Goal: Information Seeking & Learning: Stay updated

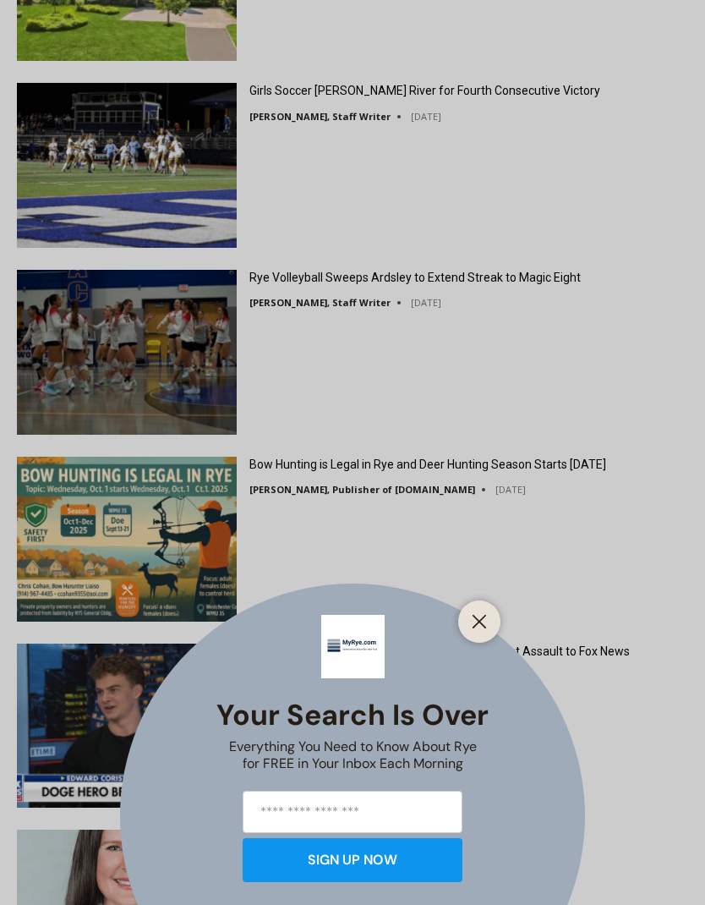
scroll to position [2590, 0]
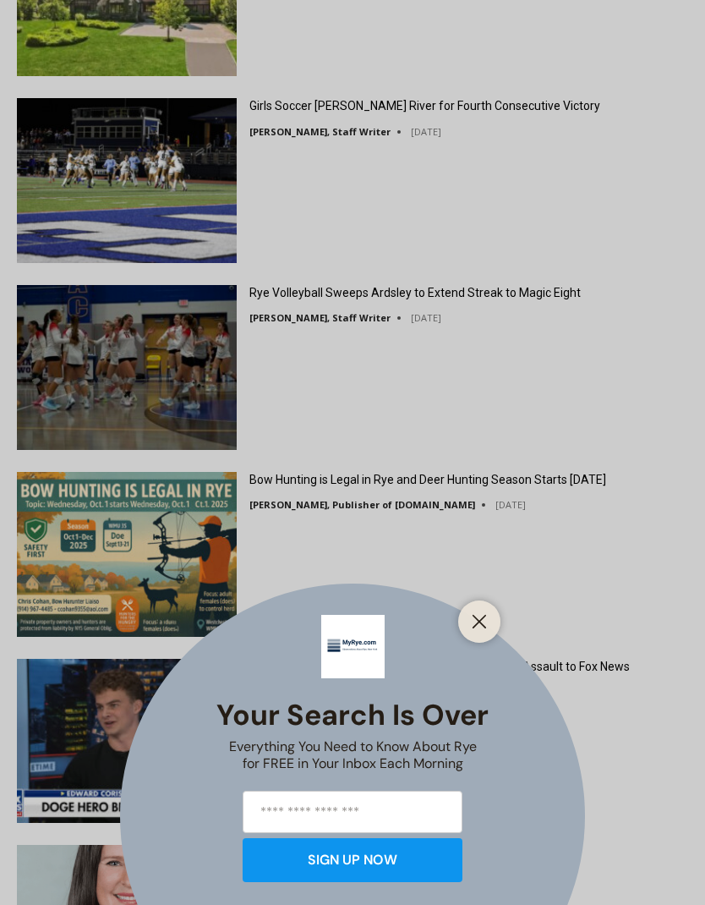
click at [548, 113] on div "Your Search is Over Everything You Need to Know About Rye for FREE in Your Inbo…" at bounding box center [352, 452] width 705 height 905
click at [530, 104] on div "Your Search is Over Everything You Need to Know About Rye for FREE in Your Inbo…" at bounding box center [352, 452] width 705 height 905
click at [507, 111] on div "Your Search is Over Everything You Need to Know About Rye for FREE in Your Inbo…" at bounding box center [352, 452] width 705 height 905
click at [322, 113] on div "Your Search is Over Everything You Need to Know About Rye for FREE in Your Inbo…" at bounding box center [352, 452] width 705 height 905
click at [208, 157] on div "Your Search is Over Everything You Need to Know About Rye for FREE in Your Inbo…" at bounding box center [352, 452] width 705 height 905
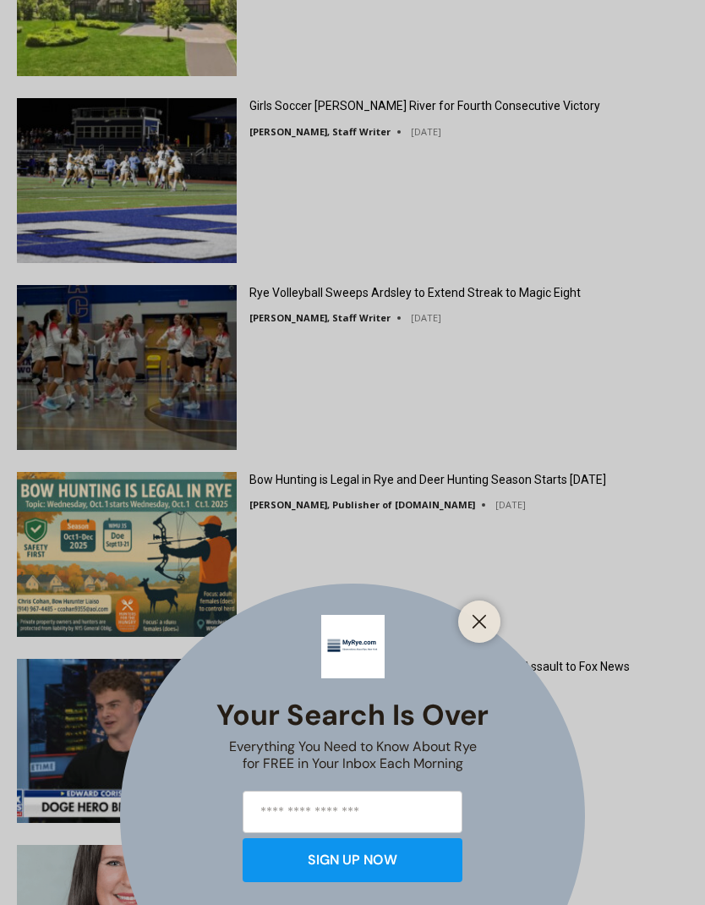
scroll to position [0, 0]
click at [299, 107] on div "Your Search is Over Everything You Need to Know About Rye for FREE in Your Inbo…" at bounding box center [352, 452] width 705 height 905
click at [308, 109] on div "Your Search is Over Everything You Need to Know About Rye for FREE in Your Inbo…" at bounding box center [352, 452] width 705 height 905
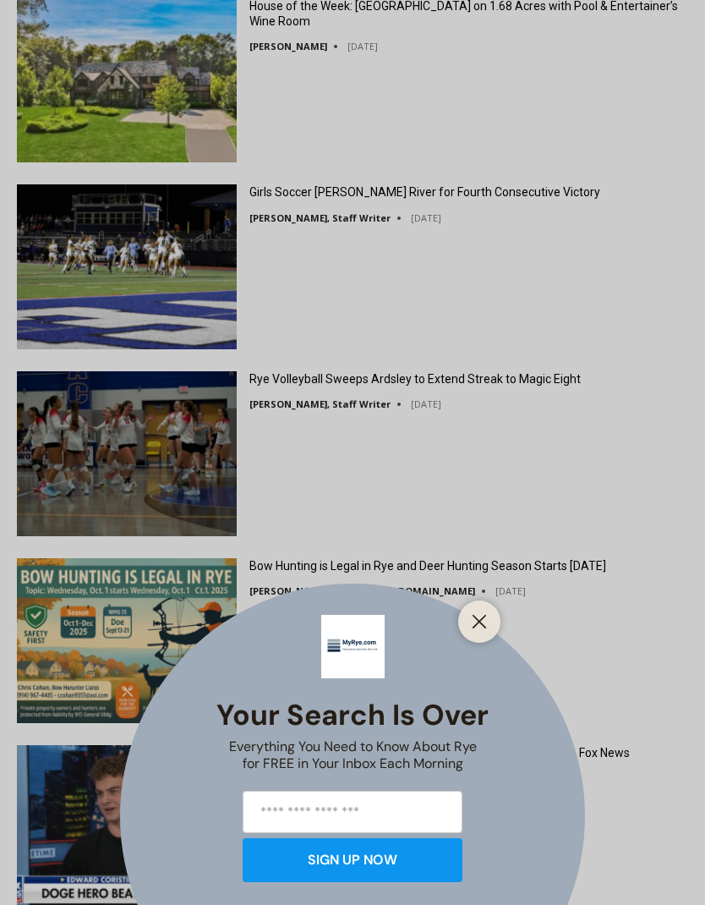
scroll to position [2504, 0]
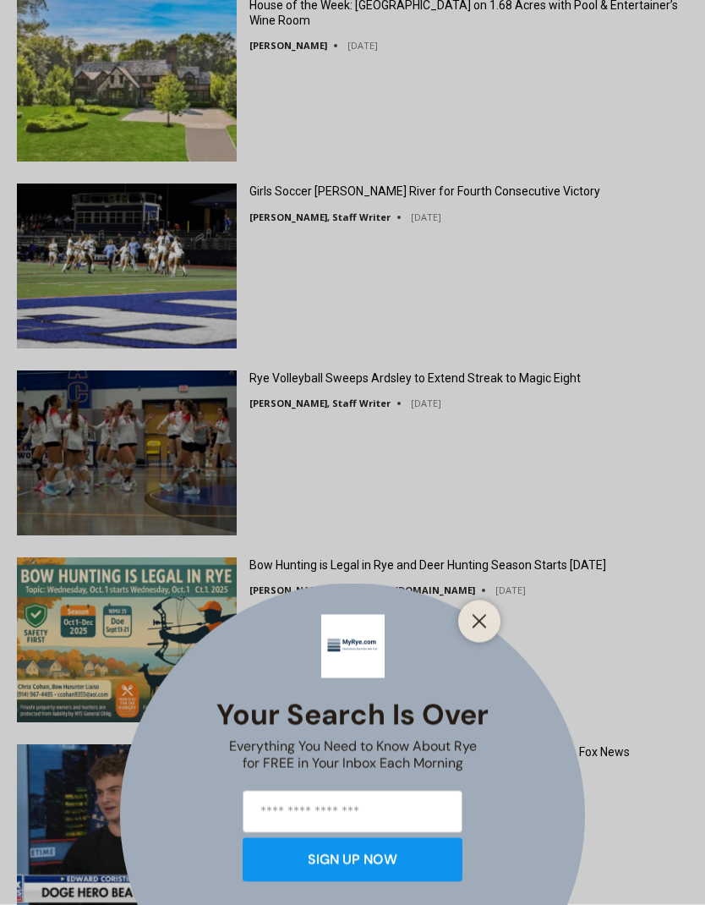
click at [482, 212] on div "Your Search is Over Everything You Need to Know About Rye for FREE in Your Inbo…" at bounding box center [352, 452] width 705 height 905
click at [465, 203] on div "Your Search is Over Everything You Need to Know About Rye for FREE in Your Inbo…" at bounding box center [352, 452] width 705 height 905
click at [224, 232] on div "Your Search is Over Everything You Need to Know About Rye for FREE in Your Inbo…" at bounding box center [352, 452] width 705 height 905
click at [218, 233] on div "Your Search is Over Everything You Need to Know About Rye for FREE in Your Inbo…" at bounding box center [352, 452] width 705 height 905
click at [320, 189] on div "Your Search is Over Everything You Need to Know About Rye for FREE in Your Inbo…" at bounding box center [352, 452] width 705 height 905
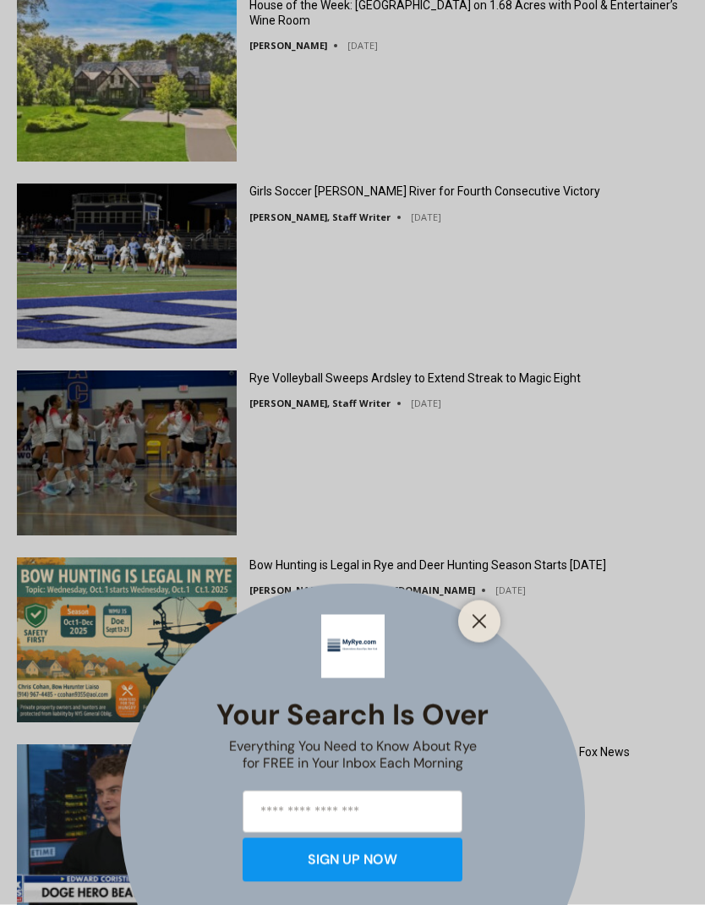
click at [431, 211] on div "Your Search is Over Everything You Need to Know About Rye for FREE in Your Inbo…" at bounding box center [352, 452] width 705 height 905
click at [436, 200] on div "Your Search is Over Everything You Need to Know About Rye for FREE in Your Inbo…" at bounding box center [352, 452] width 705 height 905
click at [478, 619] on line "Close" at bounding box center [480, 622] width 12 height 12
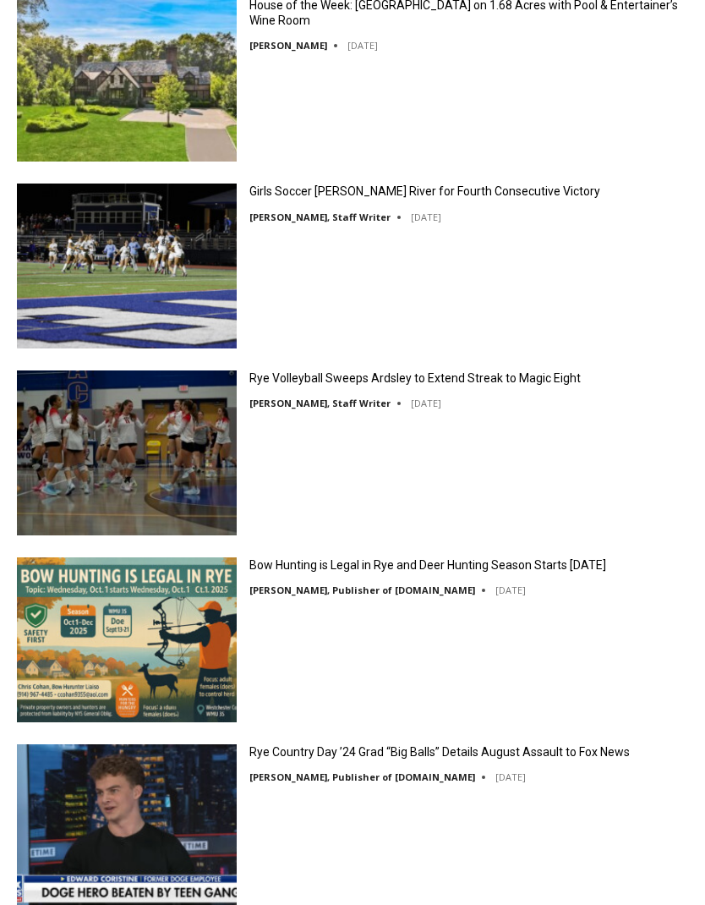
scroll to position [2505, 0]
click at [444, 198] on link "Girls Soccer [PERSON_NAME] River for Fourth Consecutive Victory" at bounding box center [425, 191] width 351 height 15
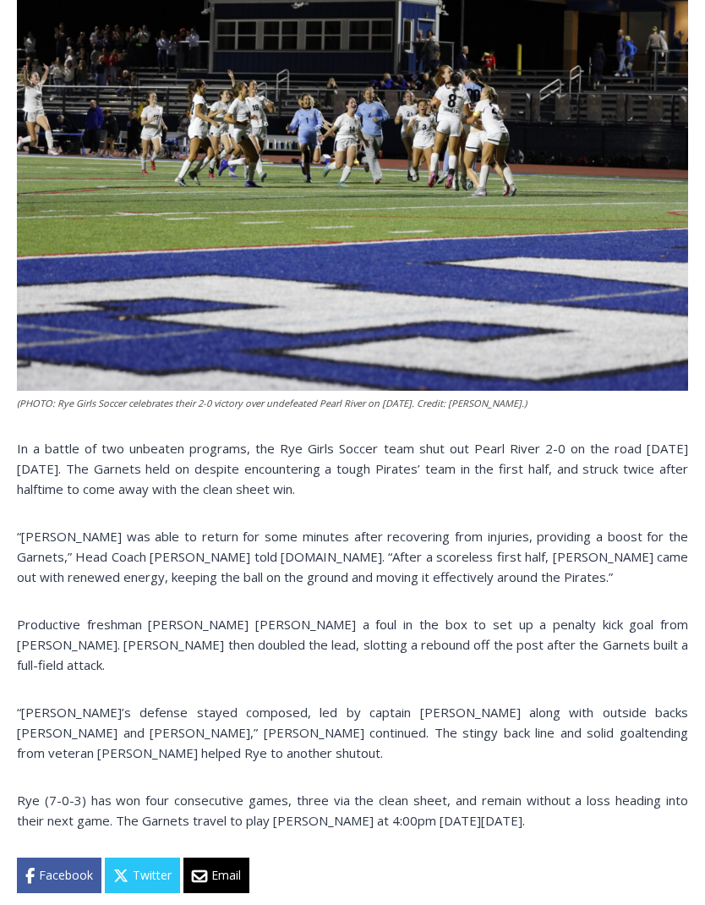
scroll to position [682, 0]
